Goal: Information Seeking & Learning: Learn about a topic

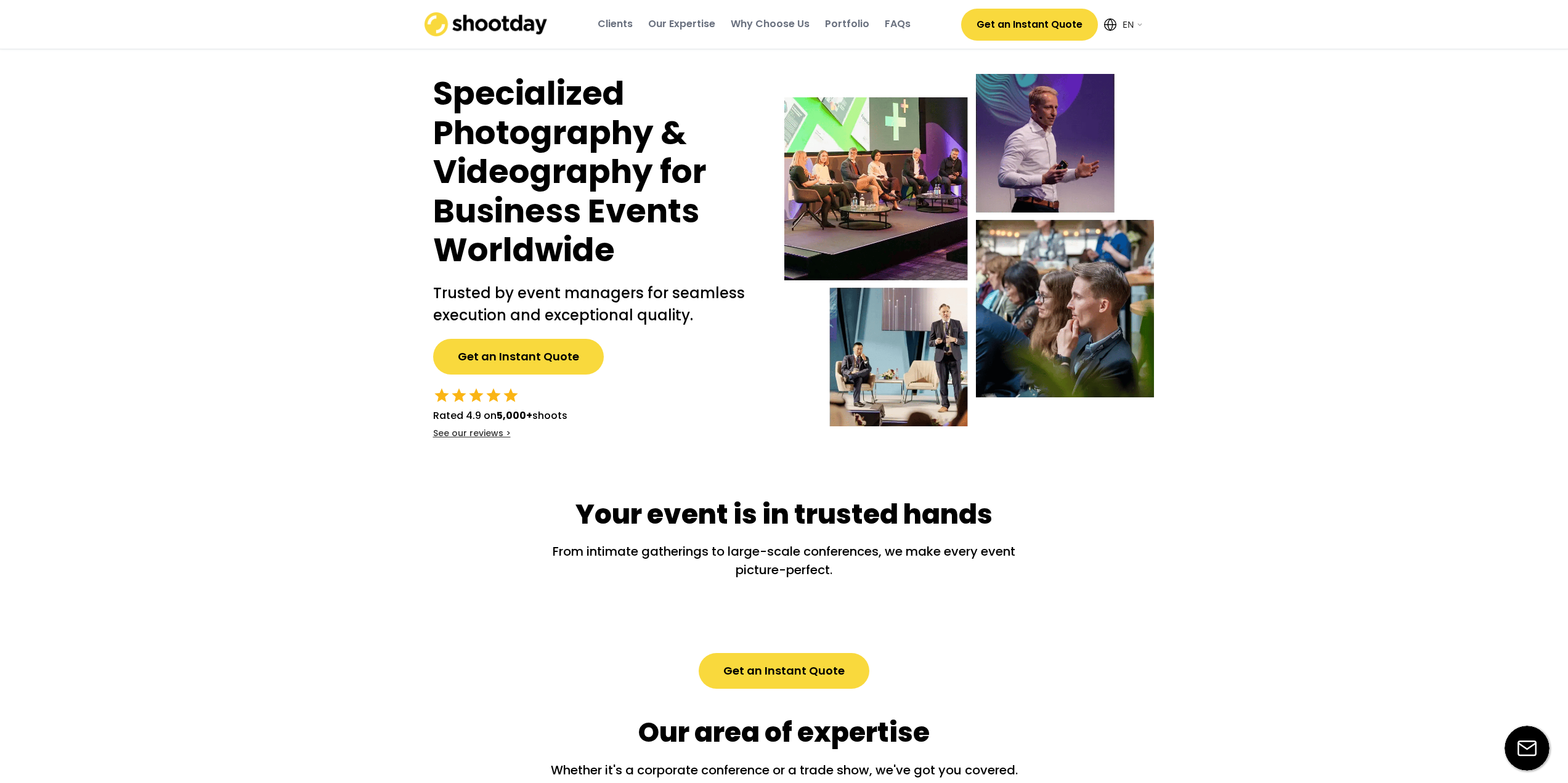
select select ""en""
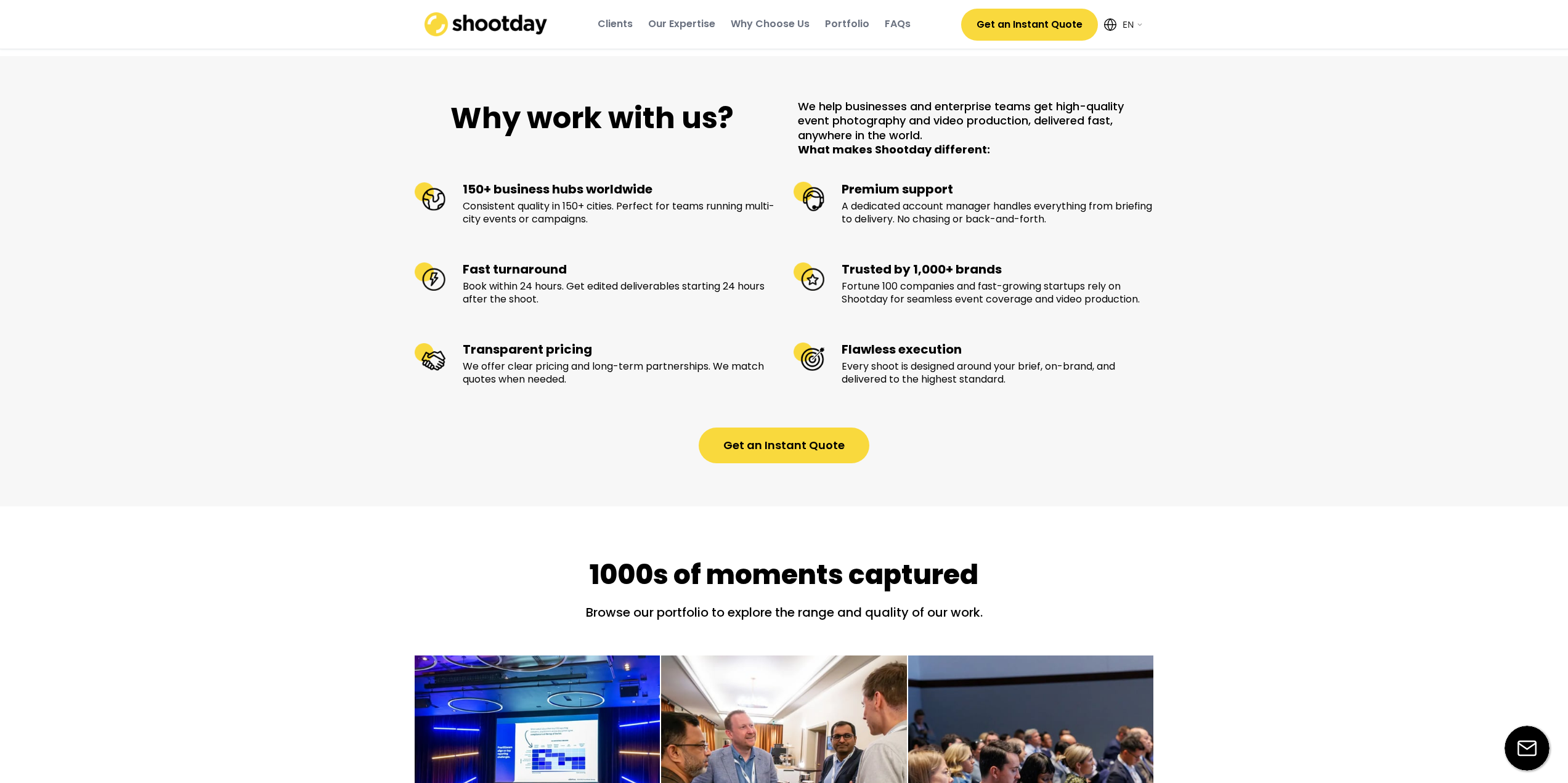
scroll to position [1173, 0]
